Goal: Navigation & Orientation: Find specific page/section

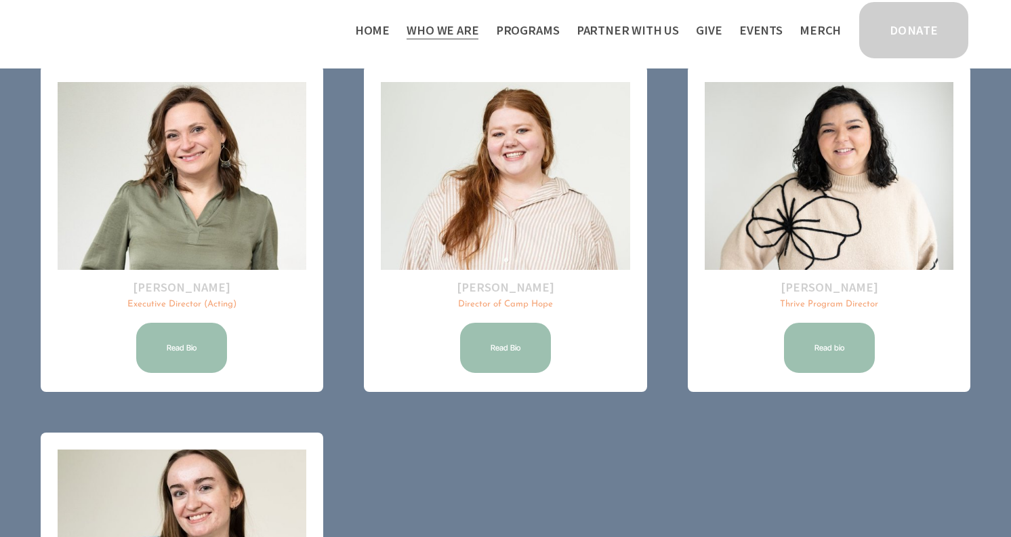
scroll to position [71, 0]
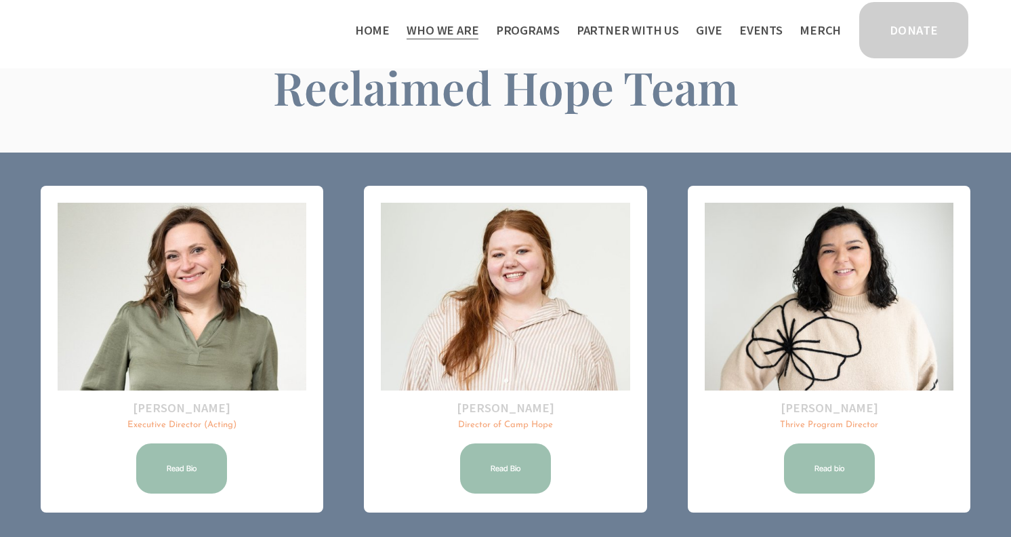
click at [390, 34] on link "Home" at bounding box center [372, 30] width 35 height 22
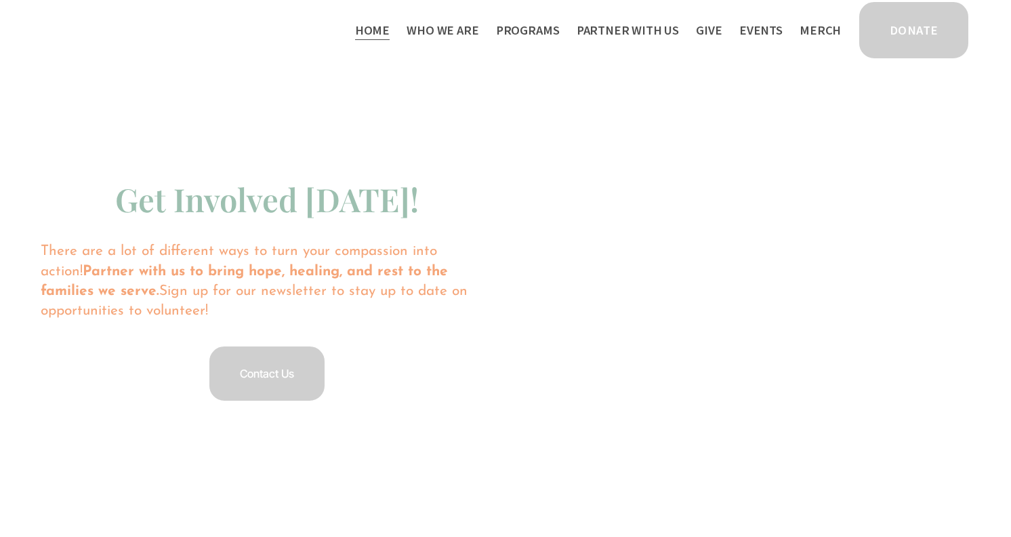
scroll to position [2607, 0]
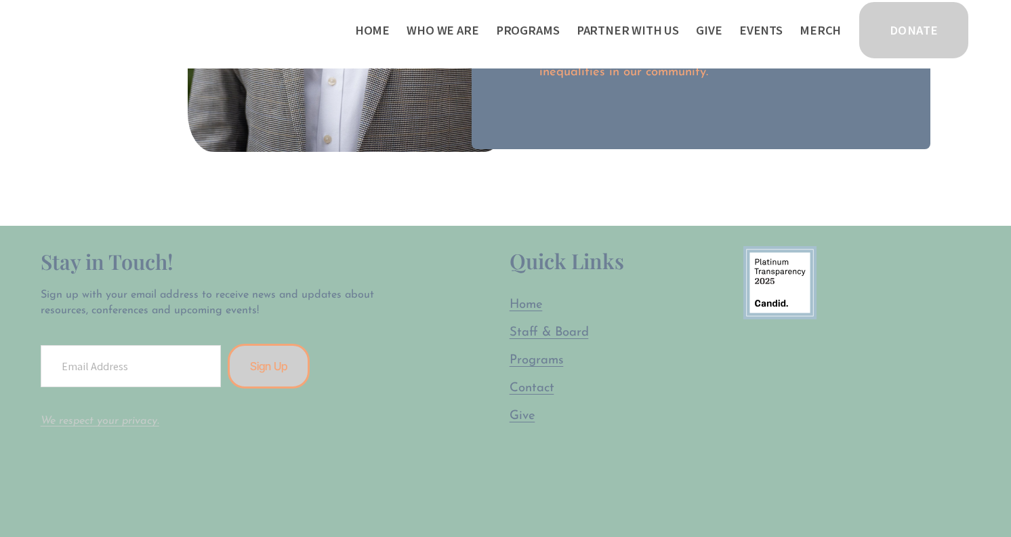
scroll to position [431, 0]
